Goal: Task Accomplishment & Management: Use online tool/utility

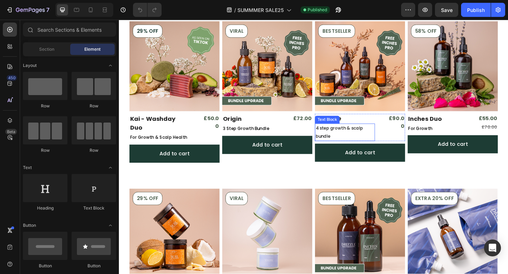
click at [385, 139] on p "4 step growth & scalp bundle" at bounding box center [364, 143] width 64 height 18
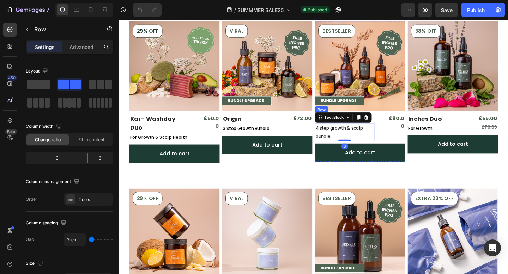
click at [407, 140] on div "The Core Product Title 4 step growth & scalp bundle Text Block 0 £121.00 (P) Pr…" at bounding box center [381, 137] width 98 height 30
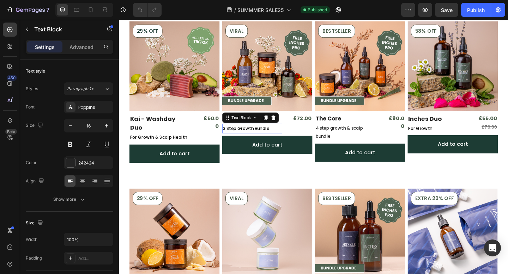
click at [284, 140] on p "3 Step Growth Bundle" at bounding box center [264, 138] width 64 height 9
click at [283, 137] on p "3 Step Growth Bundle" at bounding box center [264, 138] width 64 height 9
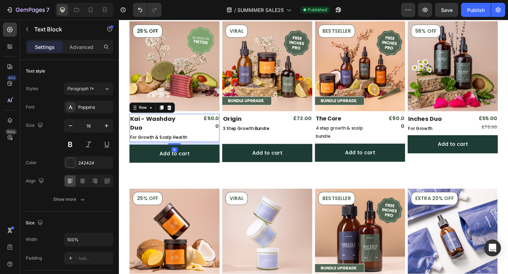
click at [197, 139] on div "Kai - Washday Duo Product Title For Growth & Scalp Health Text Block £56.00 (P)…" at bounding box center [179, 137] width 98 height 31
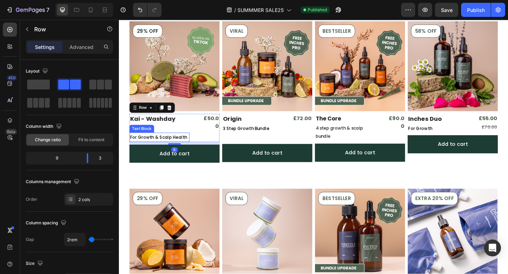
click at [192, 143] on p "For Growth & Scalp Health" at bounding box center [163, 147] width 64 height 9
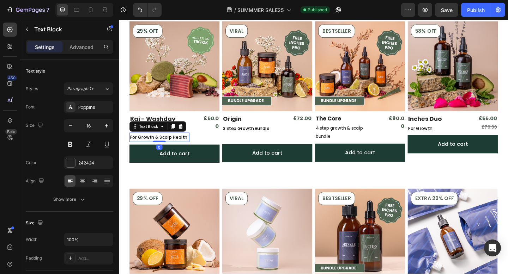
click at [192, 143] on p "For Growth & Scalp Health" at bounding box center [163, 147] width 64 height 9
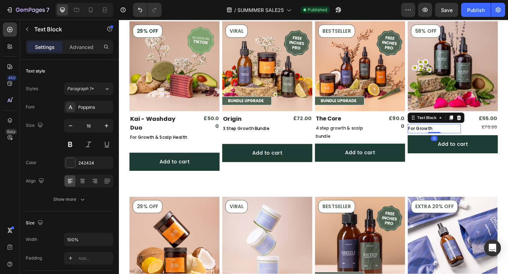
click at [464, 138] on p "For Growth" at bounding box center [461, 138] width 56 height 9
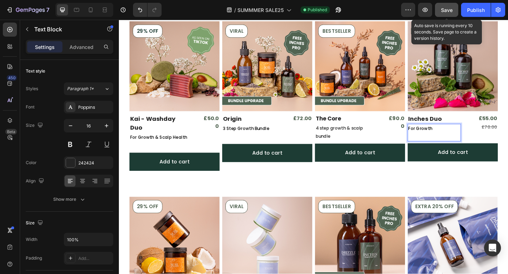
click at [444, 4] on button "Save" at bounding box center [446, 10] width 23 height 14
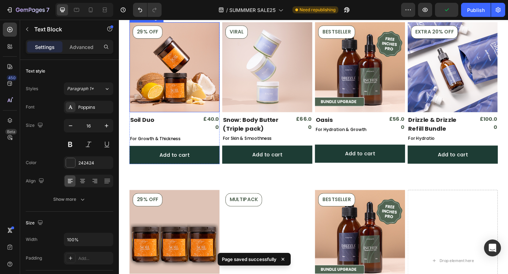
scroll to position [397, 0]
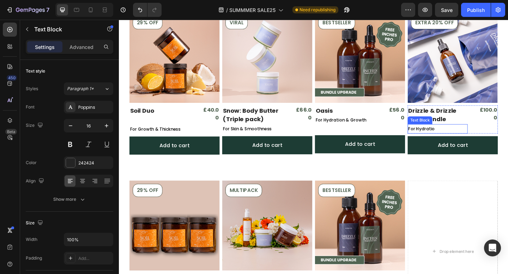
click at [464, 138] on p "For Hydratio" at bounding box center [465, 138] width 64 height 9
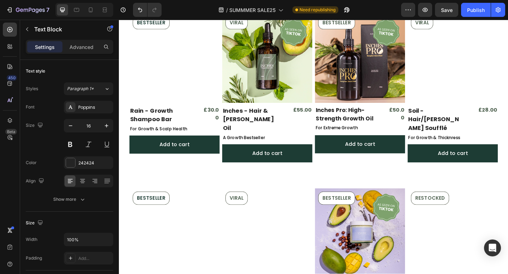
scroll to position [835, 0]
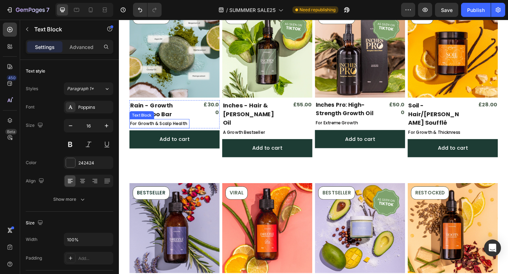
click at [190, 132] on span "For Growth & Scalp Health" at bounding box center [162, 133] width 62 height 7
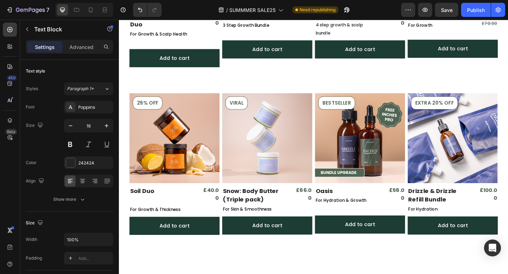
scroll to position [0, 0]
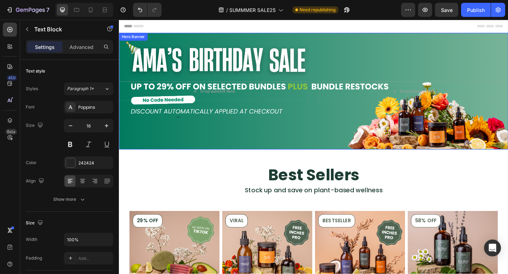
click at [160, 139] on div "Background Image" at bounding box center [330, 97] width 423 height 127
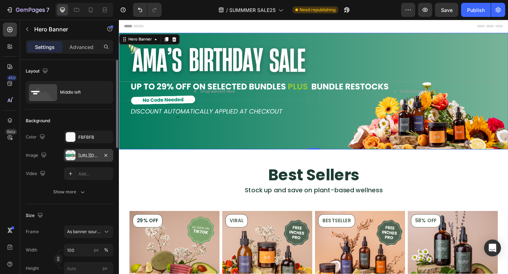
click at [85, 158] on div "[URL][DOMAIN_NAME]" at bounding box center [88, 156] width 20 height 6
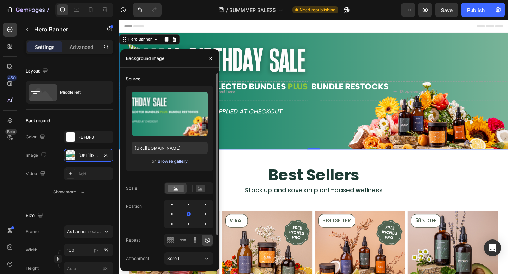
click at [172, 159] on div "Browse gallery" at bounding box center [173, 161] width 30 height 6
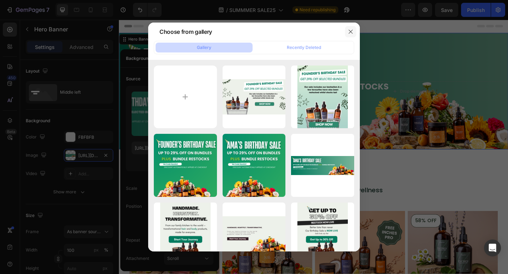
click at [353, 30] on button "button" at bounding box center [350, 31] width 11 height 11
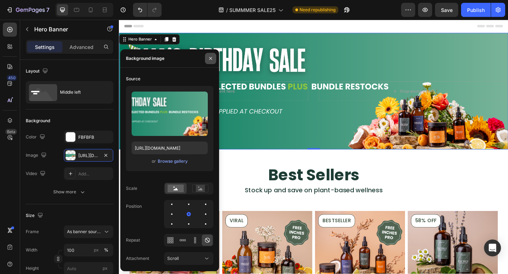
click at [211, 56] on icon "button" at bounding box center [211, 59] width 6 height 6
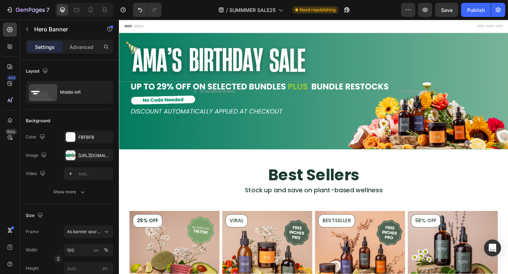
click at [247, 126] on div "Background Image" at bounding box center [330, 97] width 423 height 127
click at [145, 154] on div "Background Image" at bounding box center [330, 97] width 423 height 127
click at [85, 154] on div "[URL][DOMAIN_NAME]" at bounding box center [88, 156] width 20 height 6
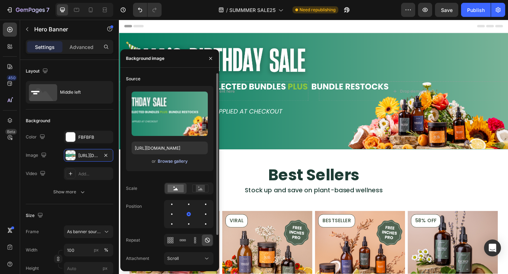
click at [161, 162] on div "Browse gallery" at bounding box center [173, 161] width 30 height 6
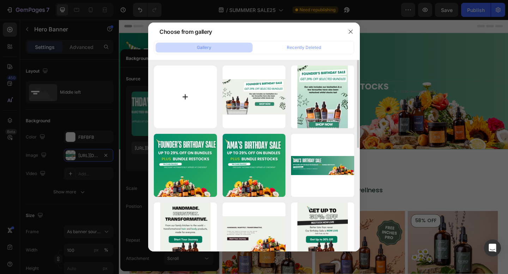
click at [186, 98] on input "file" at bounding box center [185, 97] width 63 height 63
type input "C:\fakepath\Hair & Body Bundles at Lowest Prices Ever (4).png"
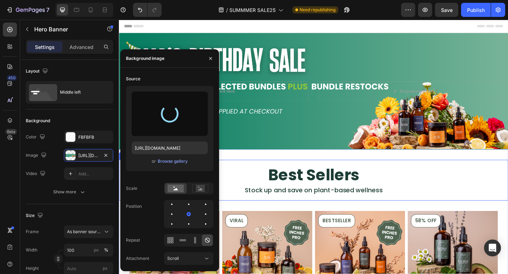
type input "[URL][DOMAIN_NAME]"
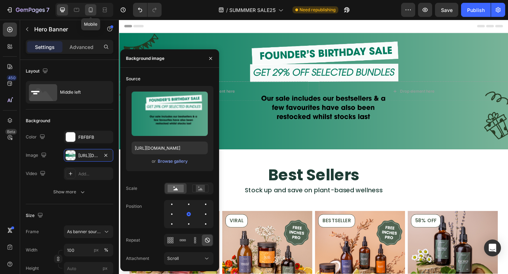
click at [87, 12] on icon at bounding box center [90, 9] width 7 height 7
type input "500"
type input "100%"
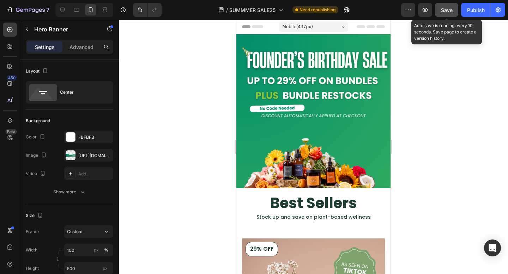
click at [444, 12] on span "Save" at bounding box center [447, 10] width 12 height 6
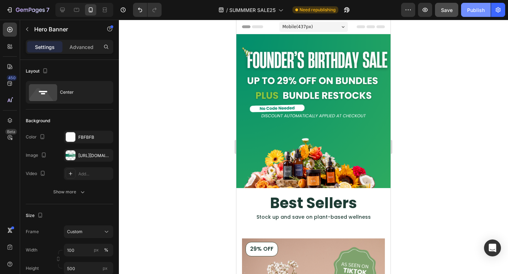
click at [472, 12] on div "Publish" at bounding box center [476, 9] width 18 height 7
